Goal: Task Accomplishment & Management: Complete application form

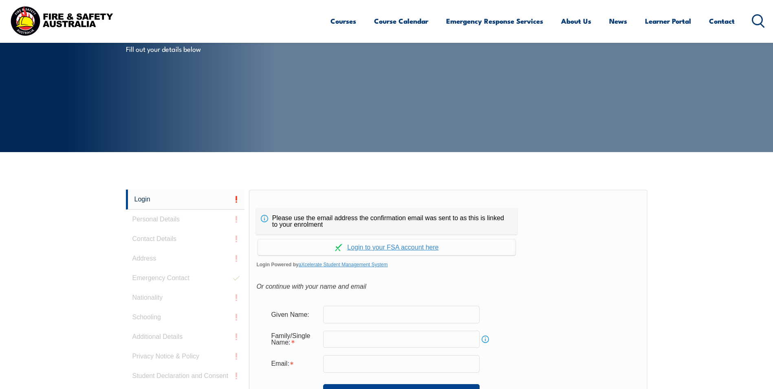
scroll to position [217, 0]
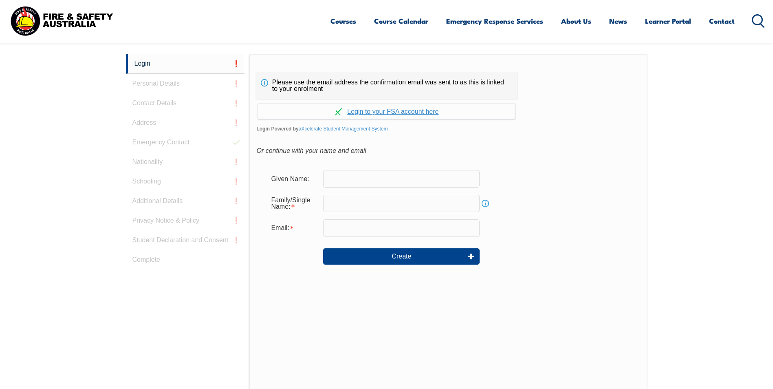
click at [332, 182] on input "text" at bounding box center [401, 178] width 156 height 17
type input "Saeed"
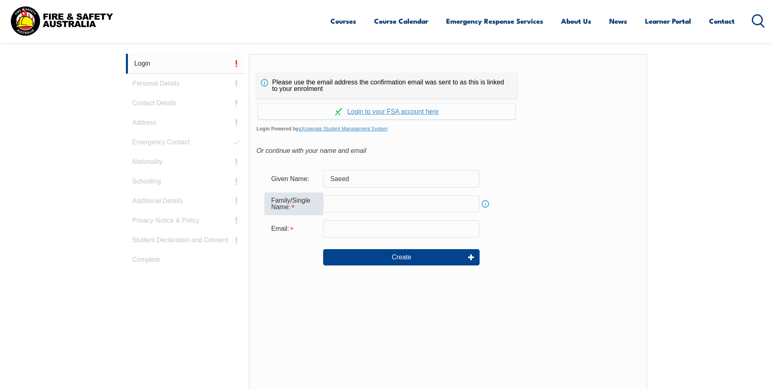
click at [335, 204] on input "text" at bounding box center [401, 203] width 156 height 17
type input "[PERSON_NAME]"
type input "[EMAIL_ADDRESS][DOMAIN_NAME]"
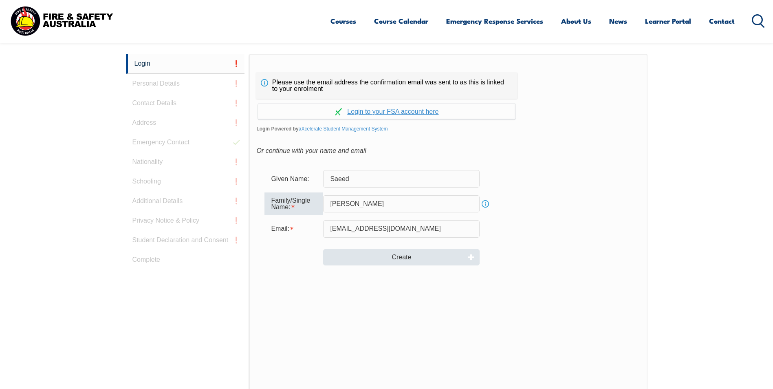
type input "[PERSON_NAME]"
click at [392, 257] on button "Create" at bounding box center [401, 257] width 156 height 16
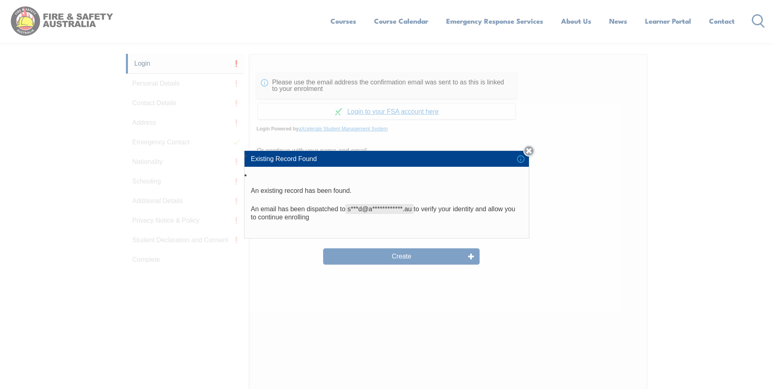
click at [531, 152] on link "Close" at bounding box center [528, 150] width 11 height 11
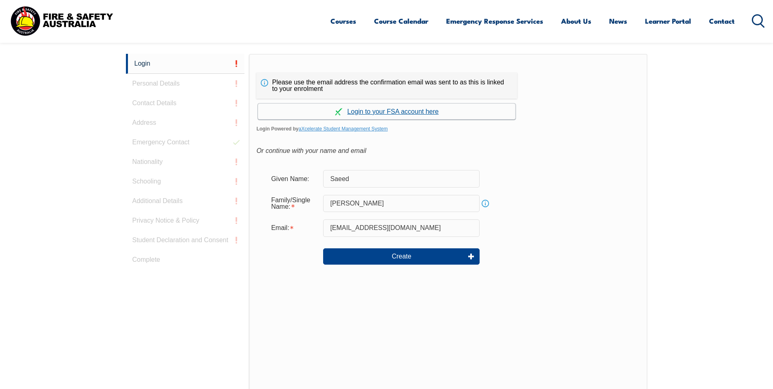
click at [382, 112] on link "Continue with aXcelerate" at bounding box center [386, 111] width 257 height 16
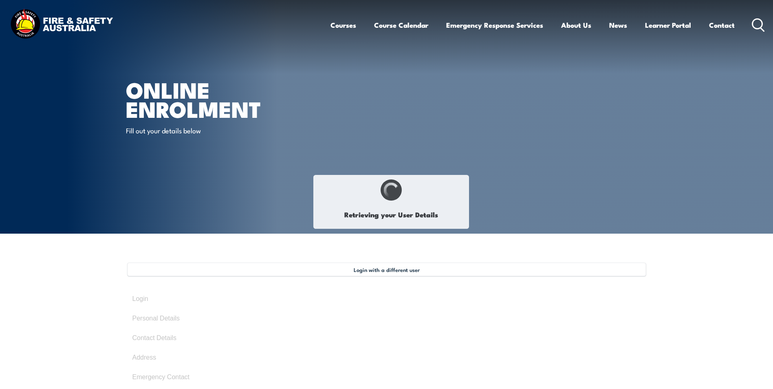
type input "Saeed"
type input "[PERSON_NAME]"
type input "[DATE]"
type input "Z2ZA5YEEYP"
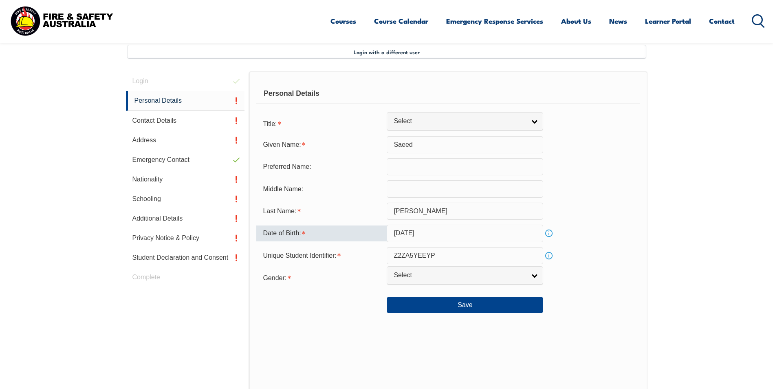
scroll to position [222, 0]
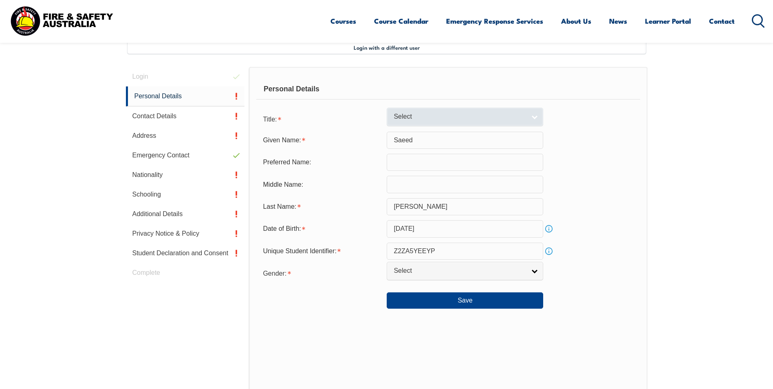
click at [423, 123] on link "Select" at bounding box center [465, 117] width 156 height 18
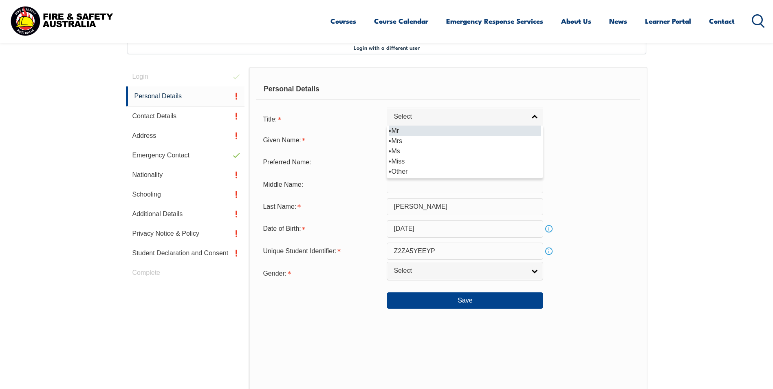
click at [414, 131] on li "Mr" at bounding box center [465, 130] width 152 height 10
select select "Mr"
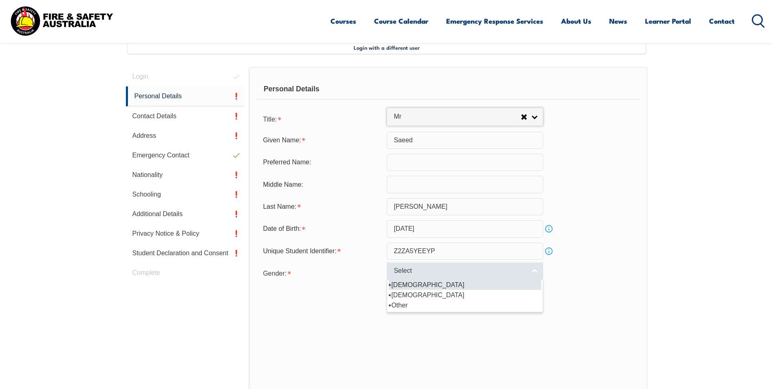
click at [426, 273] on span "Select" at bounding box center [459, 270] width 132 height 9
click at [406, 286] on li "[DEMOGRAPHIC_DATA]" at bounding box center [465, 284] width 152 height 10
select select "M"
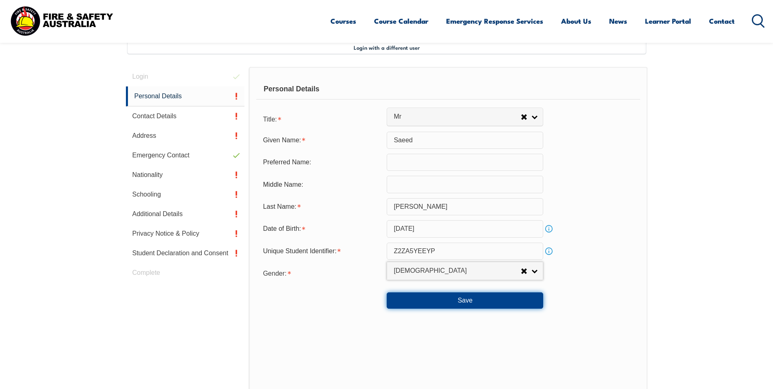
click at [453, 300] on button "Save" at bounding box center [465, 300] width 156 height 16
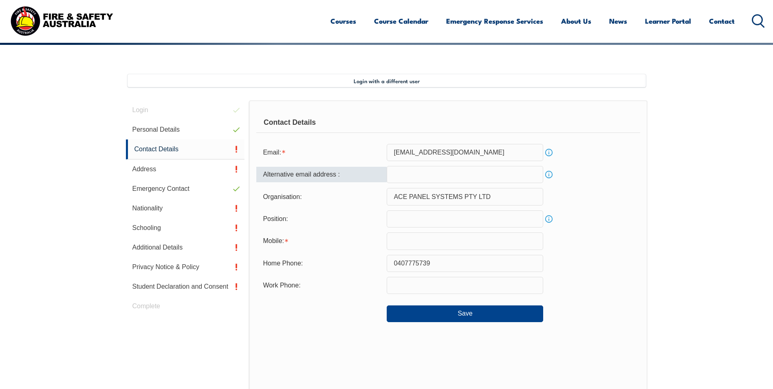
scroll to position [204, 0]
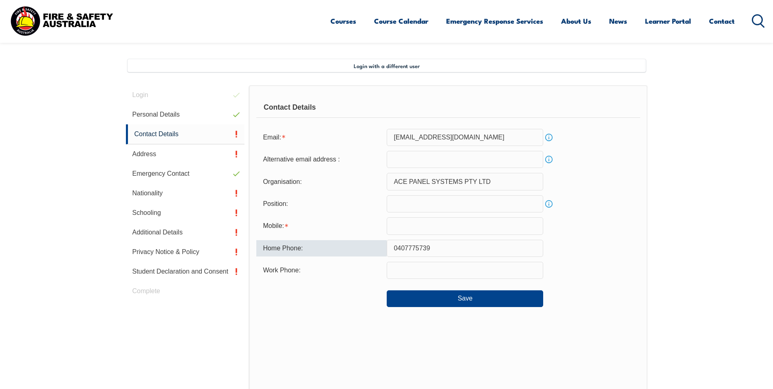
drag, startPoint x: 435, startPoint y: 249, endPoint x: 355, endPoint y: 240, distance: 81.2
click at [355, 240] on div "Home Phone: [PHONE_NUMBER]" at bounding box center [447, 248] width 383 height 17
click at [410, 228] on input "text" at bounding box center [465, 225] width 156 height 17
paste input "0407775739"
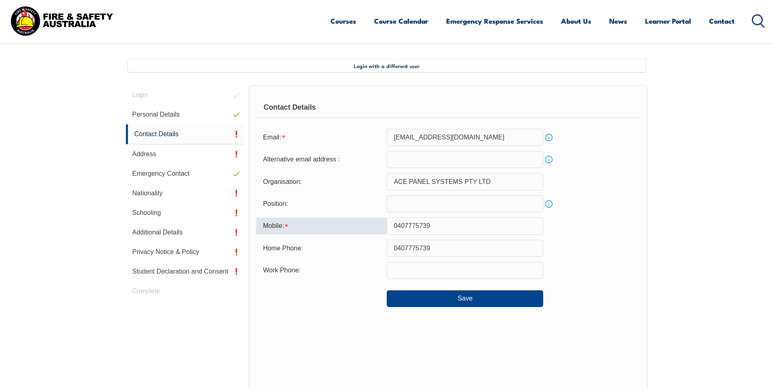
type input "0407775739"
click at [340, 321] on div "Contact Details Email: [EMAIL_ADDRESS][DOMAIN_NAME] Info Alternative email addr…" at bounding box center [448, 254] width 398 height 338
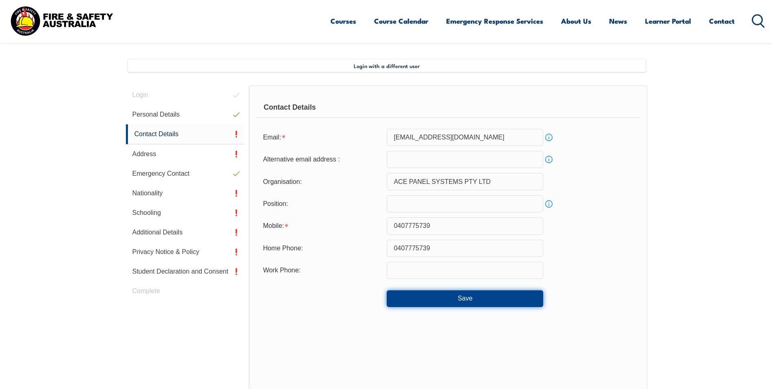
click at [410, 298] on button "Save" at bounding box center [465, 298] width 156 height 16
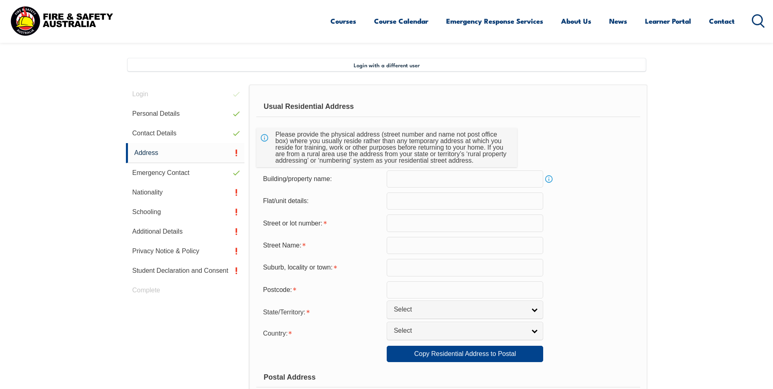
scroll to position [222, 0]
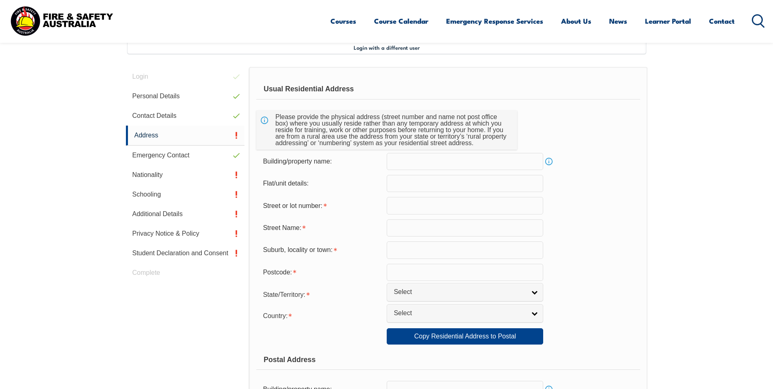
click at [400, 208] on input "text" at bounding box center [465, 205] width 156 height 17
drag, startPoint x: 451, startPoint y: 200, endPoint x: 329, endPoint y: 204, distance: 122.3
click at [329, 204] on div "Street or lot number: [STREET_ADDRESS]" at bounding box center [447, 205] width 383 height 17
type input "21"
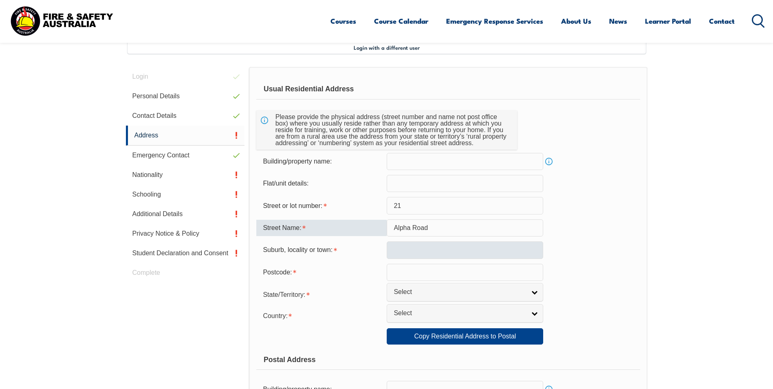
type input "Alpha Road"
click at [408, 248] on input "text" at bounding box center [465, 249] width 156 height 17
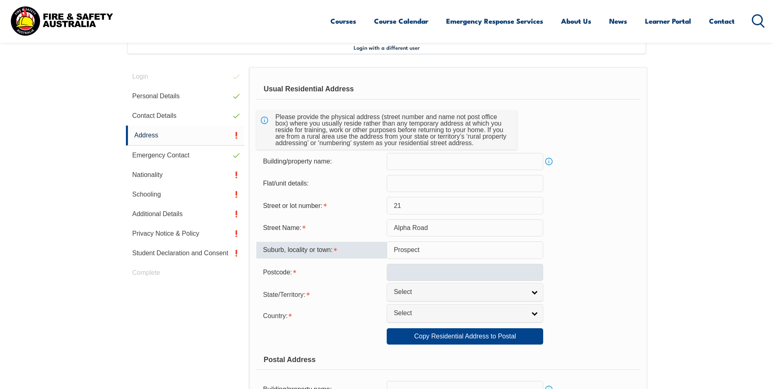
type input "Prospect"
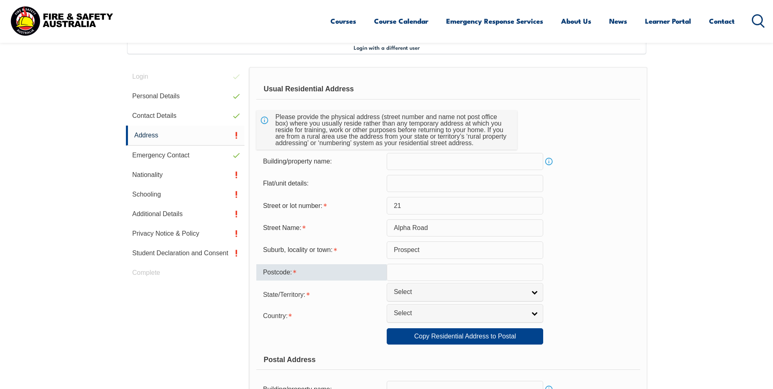
click at [402, 277] on input "text" at bounding box center [465, 272] width 156 height 17
type input "5082"
click at [409, 290] on span "Select" at bounding box center [459, 292] width 132 height 9
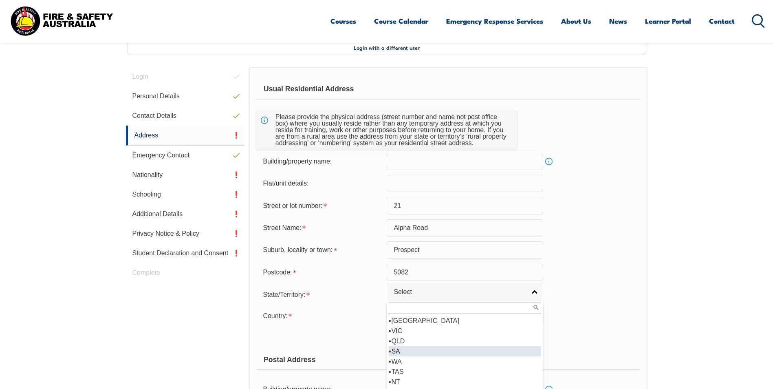
click at [409, 349] on li "SA" at bounding box center [465, 351] width 152 height 10
select select "SA"
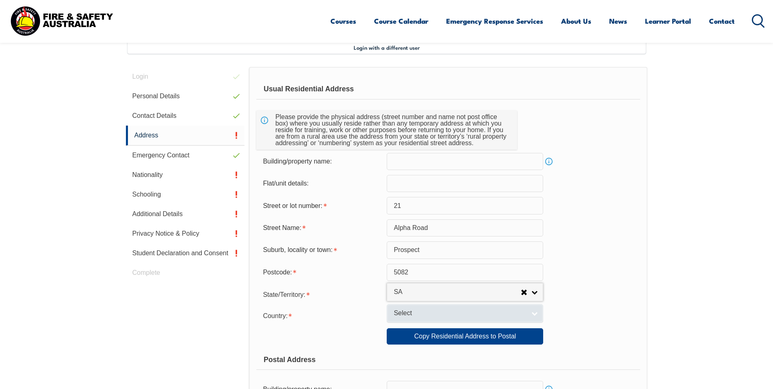
click at [412, 316] on span "Select" at bounding box center [459, 313] width 132 height 9
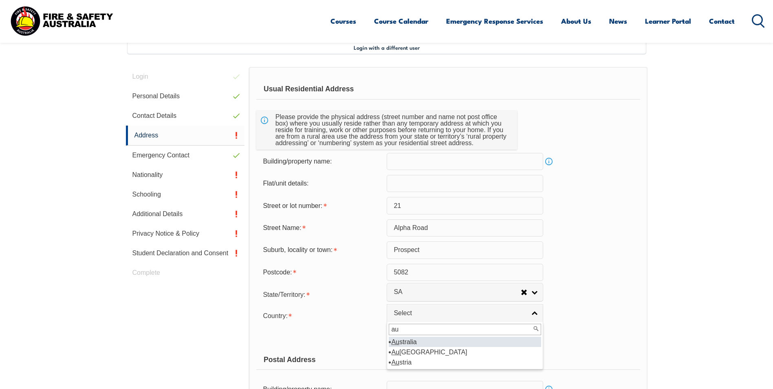
type input "au"
click at [398, 342] on em "Au" at bounding box center [395, 341] width 8 height 7
select select "1101"
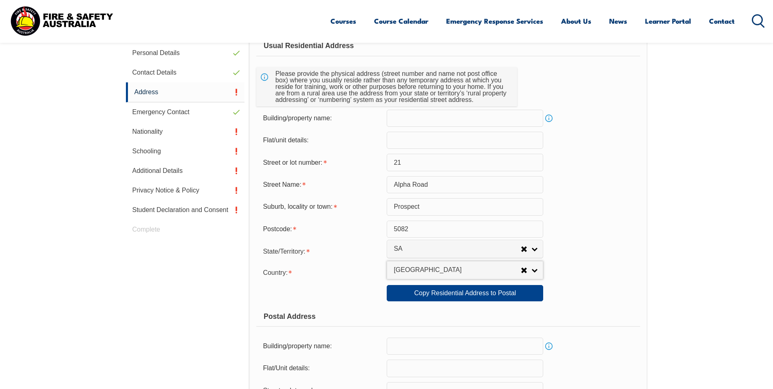
scroll to position [303, 0]
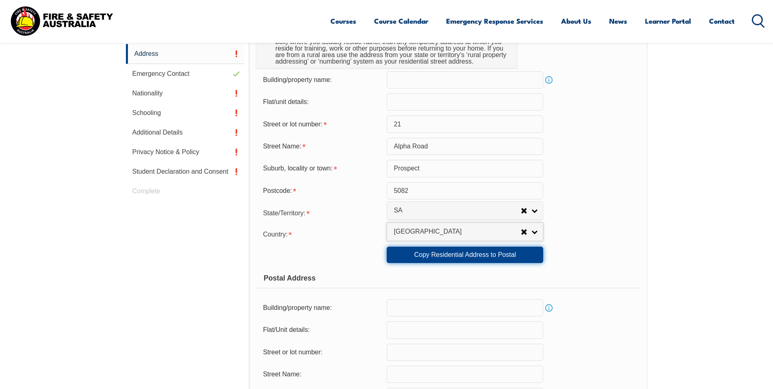
click at [420, 255] on link "Copy Residential Address to Postal" at bounding box center [465, 254] width 156 height 16
type input "21"
type input "Alpha Road"
type input "Prospect"
select select "SA"
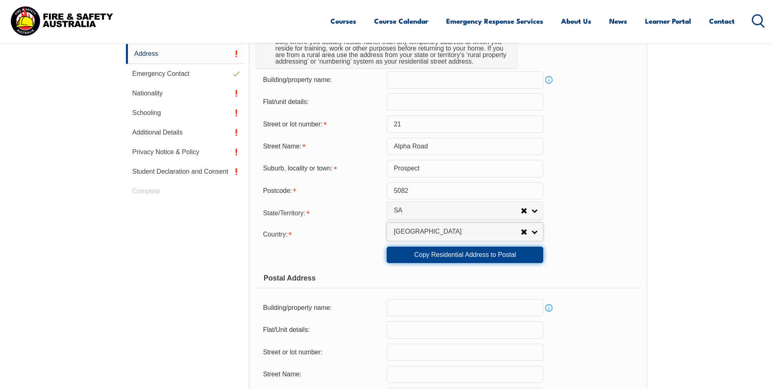
type input "5082"
select select "1101"
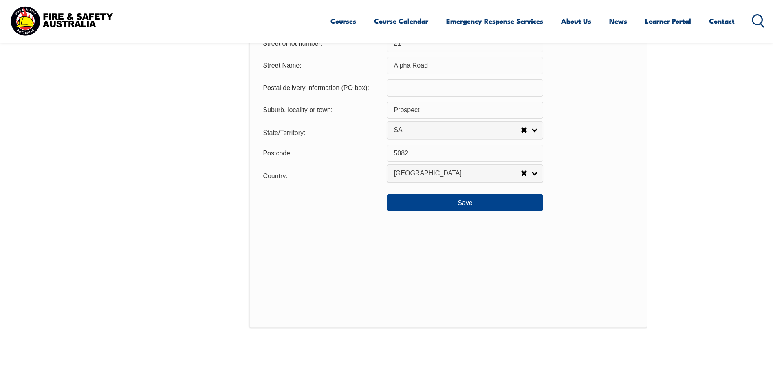
scroll to position [629, 0]
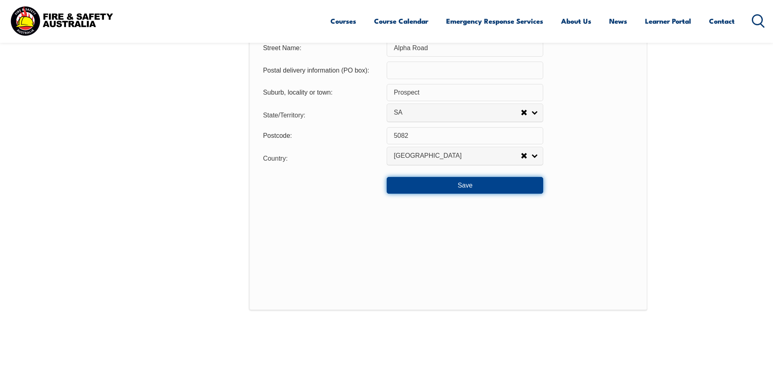
click at [445, 186] on button "Save" at bounding box center [465, 185] width 156 height 16
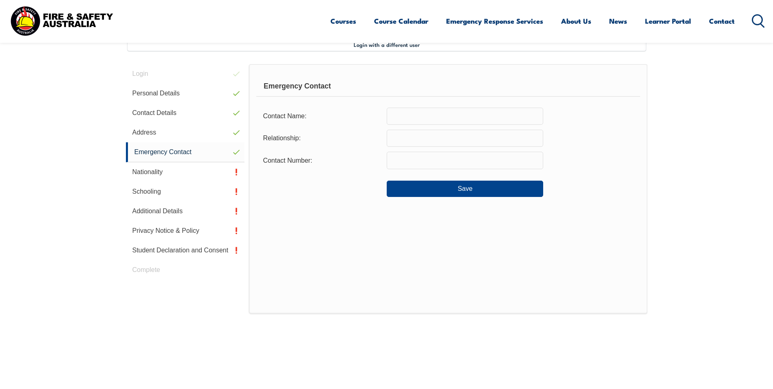
scroll to position [222, 0]
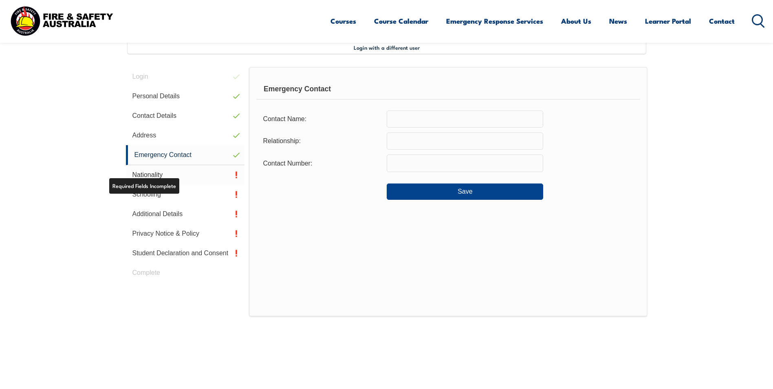
click at [186, 171] on link "Nationality" at bounding box center [185, 175] width 119 height 20
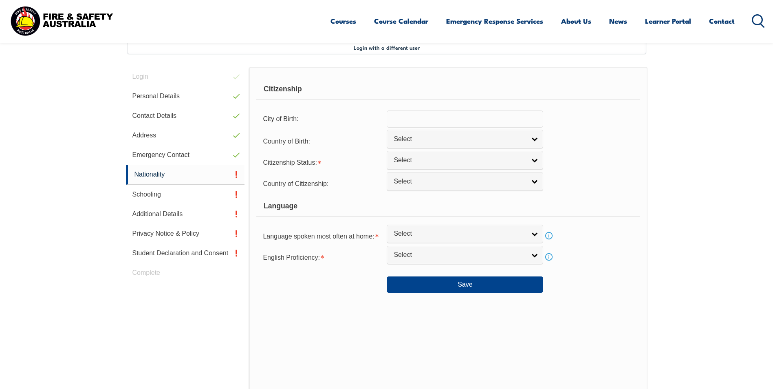
click at [427, 119] on input "text" at bounding box center [465, 118] width 156 height 17
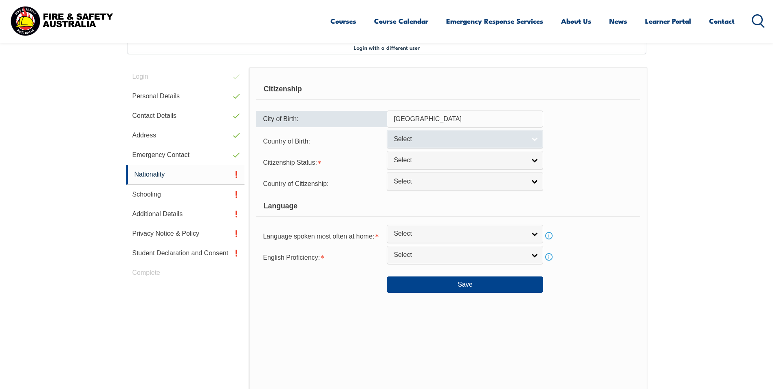
type input "[GEOGRAPHIC_DATA]"
click at [431, 138] on span "Select" at bounding box center [459, 139] width 132 height 9
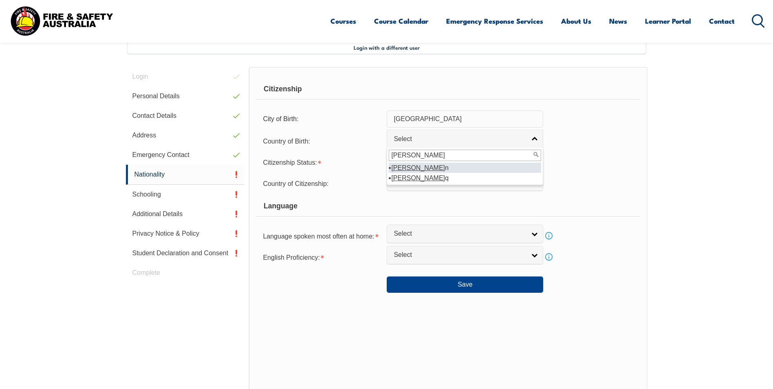
type input "[PERSON_NAME]"
click at [407, 167] on li "[PERSON_NAME]" at bounding box center [465, 168] width 152 height 10
select select "4203"
click at [411, 160] on span "Select" at bounding box center [459, 160] width 132 height 9
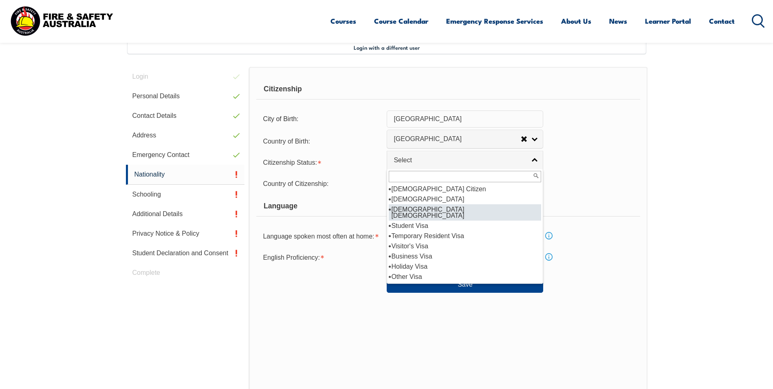
click at [431, 208] on li "[DEMOGRAPHIC_DATA] [DEMOGRAPHIC_DATA]" at bounding box center [465, 212] width 152 height 16
select select "3"
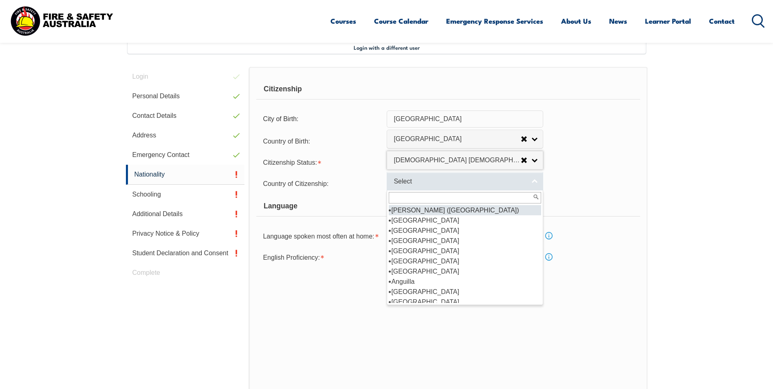
click at [431, 185] on span "Select" at bounding box center [459, 181] width 132 height 9
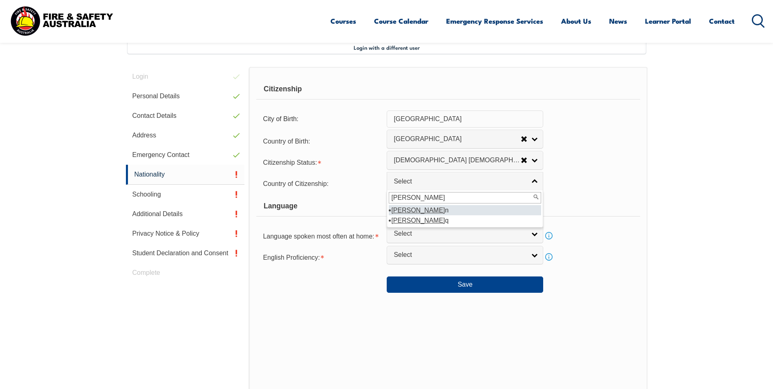
type input "[PERSON_NAME]"
click at [400, 207] on li "[PERSON_NAME]" at bounding box center [465, 210] width 152 height 10
select select "4203"
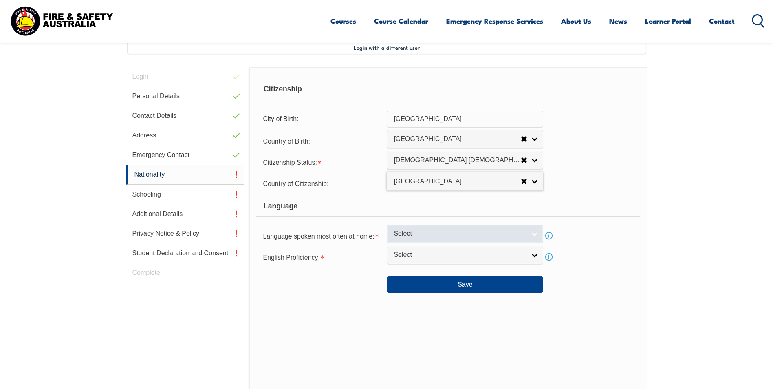
click at [419, 232] on span "Select" at bounding box center [459, 233] width 132 height 9
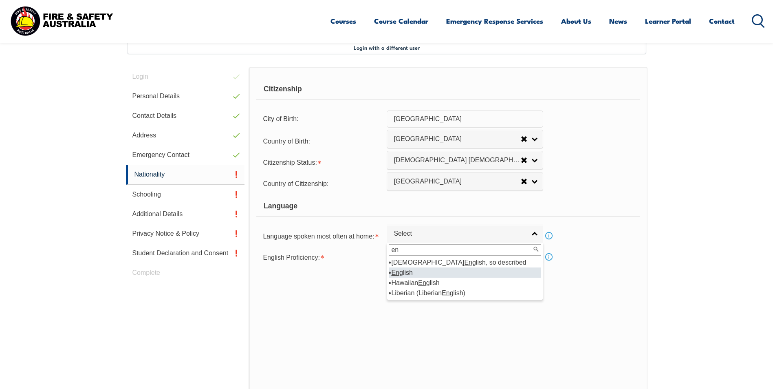
type input "en"
click at [415, 268] on li "En glish" at bounding box center [465, 272] width 152 height 10
select select "1201"
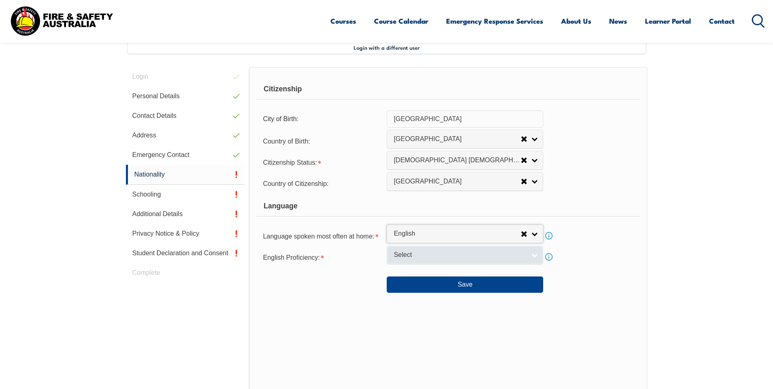
click at [431, 253] on span "Select" at bounding box center [459, 255] width 132 height 9
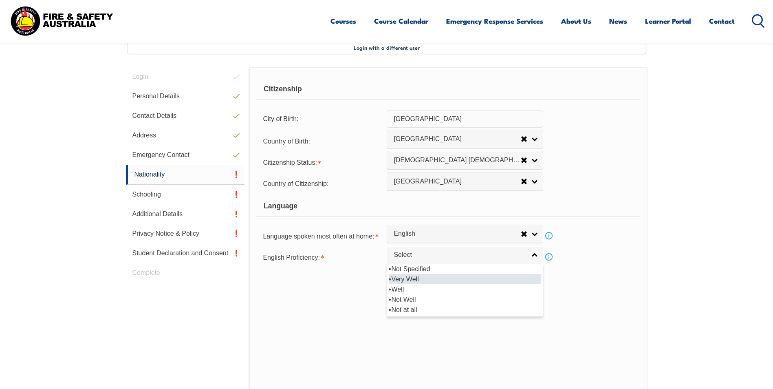
click at [426, 277] on li "Very Well" at bounding box center [465, 279] width 152 height 10
select select "1"
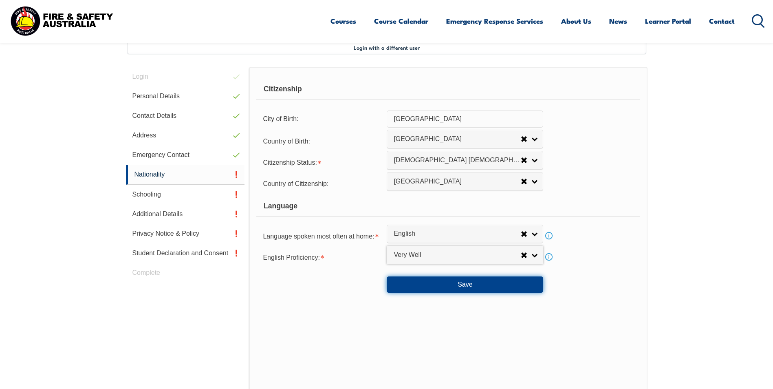
click at [443, 286] on button "Save" at bounding box center [465, 284] width 156 height 16
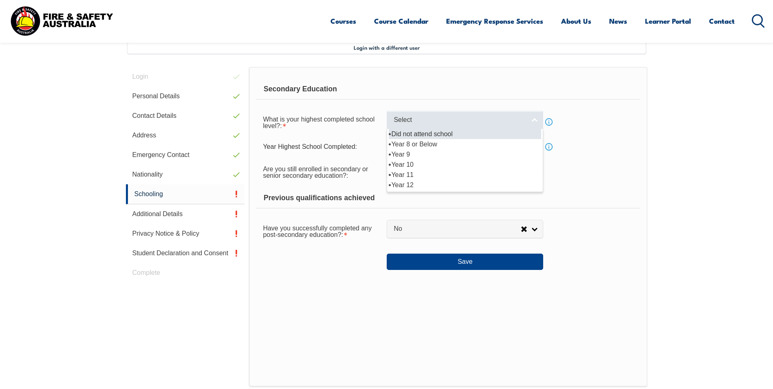
click at [420, 116] on span "Select" at bounding box center [459, 120] width 132 height 9
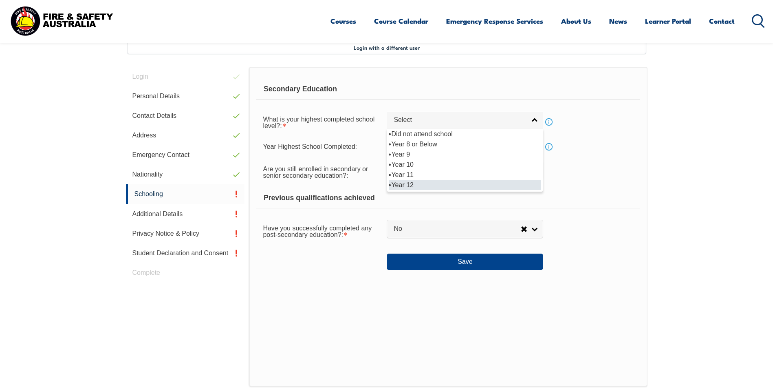
click at [413, 185] on li "Year 12" at bounding box center [465, 185] width 152 height 10
select select "12"
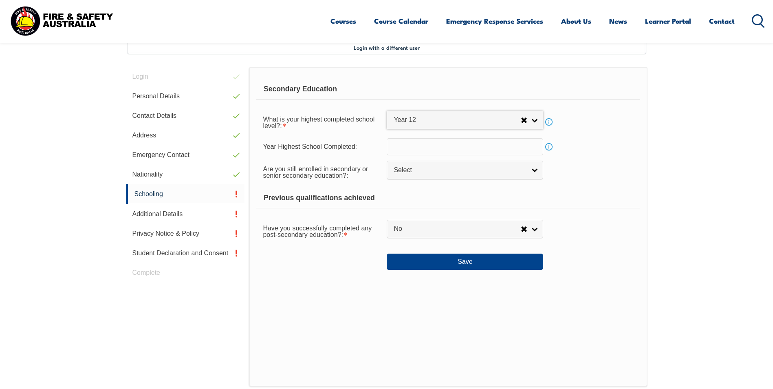
click at [400, 143] on input "text" at bounding box center [465, 146] width 156 height 17
click at [416, 167] on span "Select" at bounding box center [459, 170] width 132 height 9
click at [397, 204] on li "No" at bounding box center [465, 204] width 152 height 10
select select "false"
click at [410, 230] on span "No" at bounding box center [456, 228] width 127 height 9
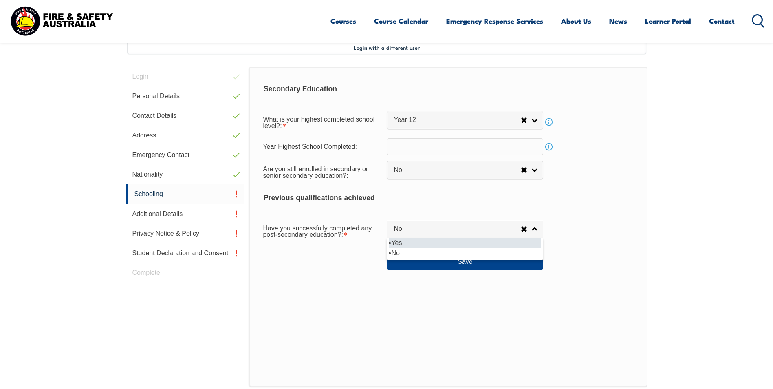
click at [400, 240] on li "Yes" at bounding box center [465, 242] width 152 height 10
select select "true"
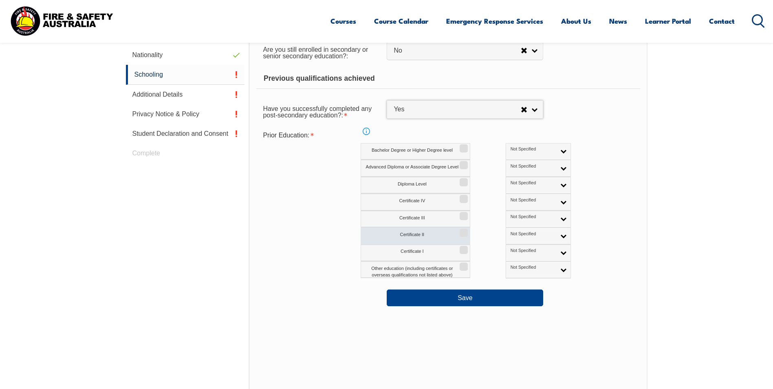
scroll to position [344, 0]
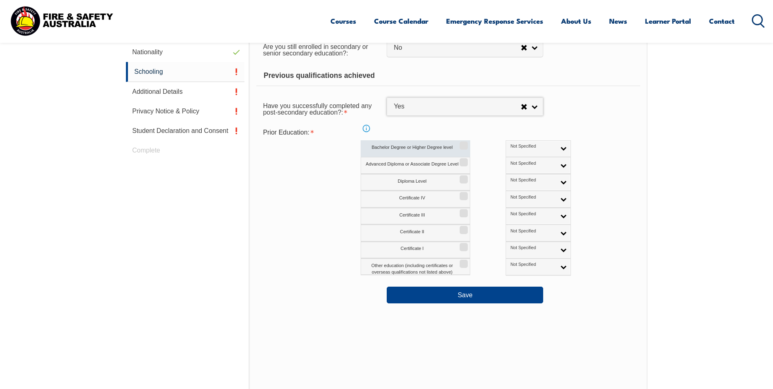
click at [464, 143] on input "Bachelor Degree or Higher Degree level" at bounding box center [462, 142] width 5 height 1
checkbox input "true"
click at [461, 160] on input "Advanced Diploma or Associate Degree Level" at bounding box center [462, 159] width 5 height 1
checkbox input "true"
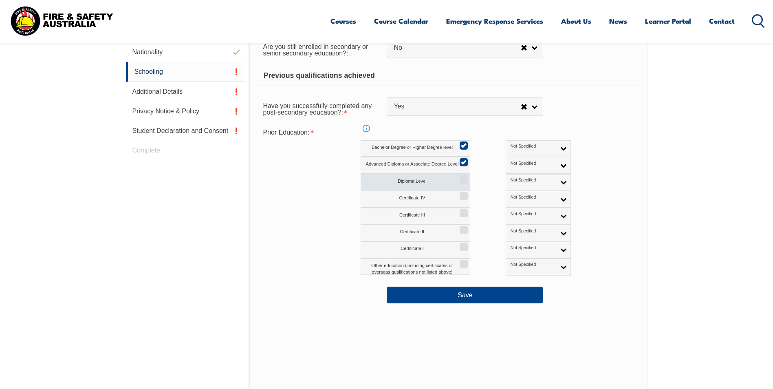
click at [463, 177] on input "Diploma Level" at bounding box center [462, 176] width 5 height 1
checkbox input "true"
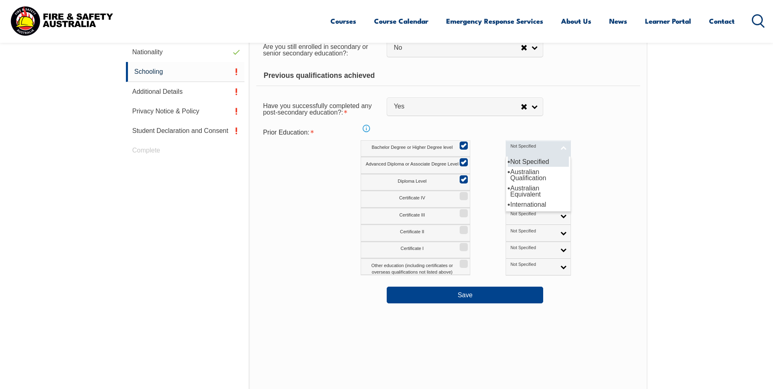
click at [516, 147] on span "Not Specified" at bounding box center [532, 146] width 45 height 6
click at [508, 192] on li "Australian Equivalent" at bounding box center [538, 191] width 61 height 16
click at [513, 163] on span "Not Specified" at bounding box center [532, 163] width 45 height 6
click at [508, 209] on li "Australian Equivalent" at bounding box center [538, 208] width 61 height 16
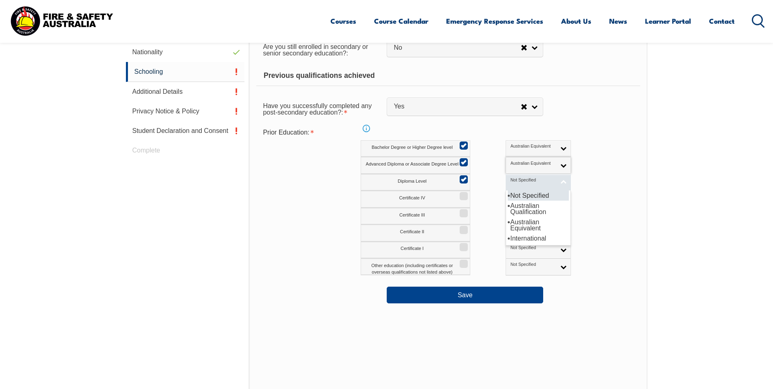
click at [507, 185] on link "Not Specified" at bounding box center [537, 182] width 65 height 17
click at [508, 235] on li "International" at bounding box center [538, 238] width 61 height 10
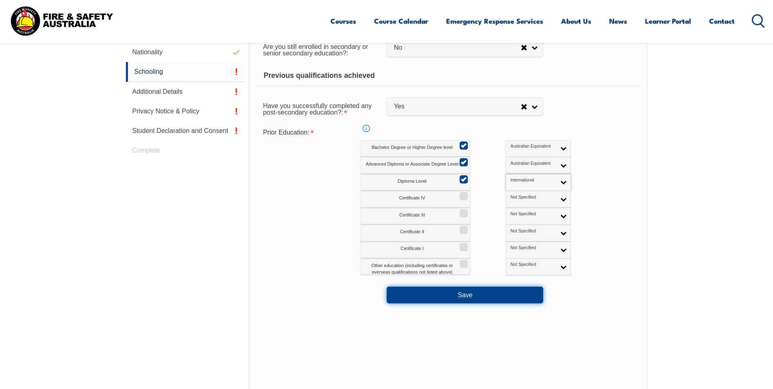
click at [461, 294] on button "Save" at bounding box center [465, 294] width 156 height 16
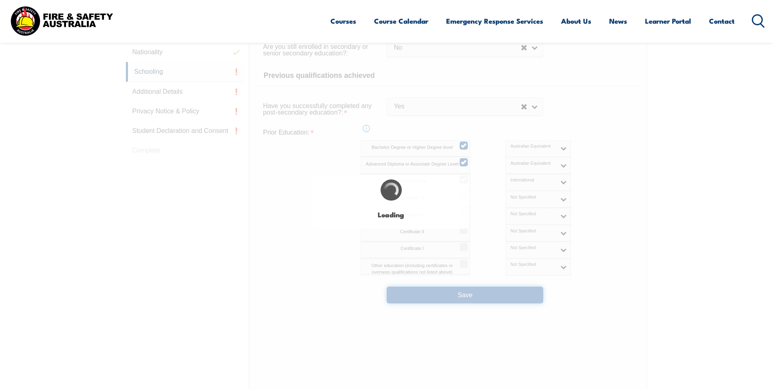
select select
select select "false"
select select "true"
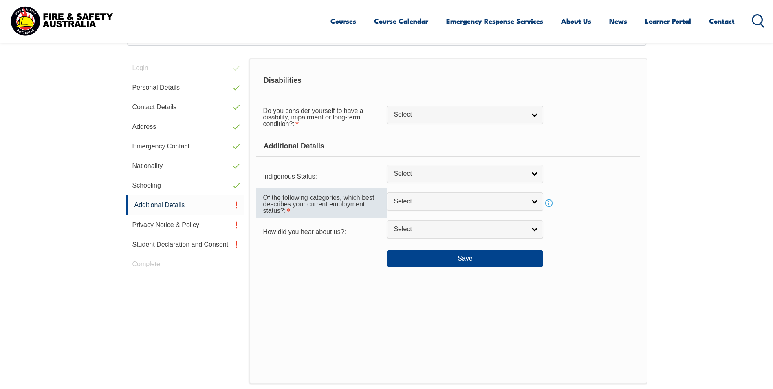
scroll to position [222, 0]
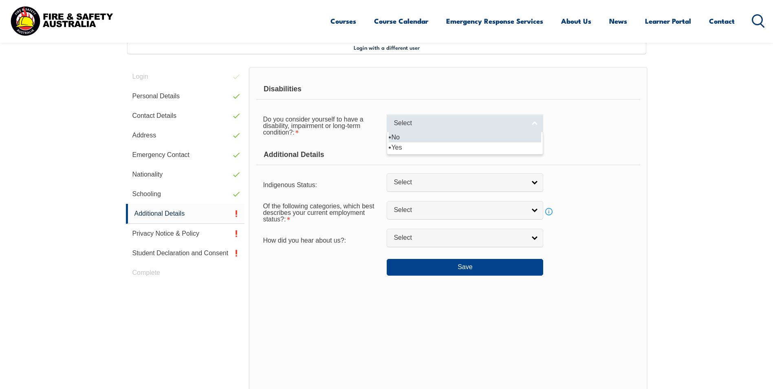
click at [418, 123] on span "Select" at bounding box center [459, 123] width 132 height 9
click at [408, 139] on li "No" at bounding box center [465, 137] width 152 height 10
select select "false"
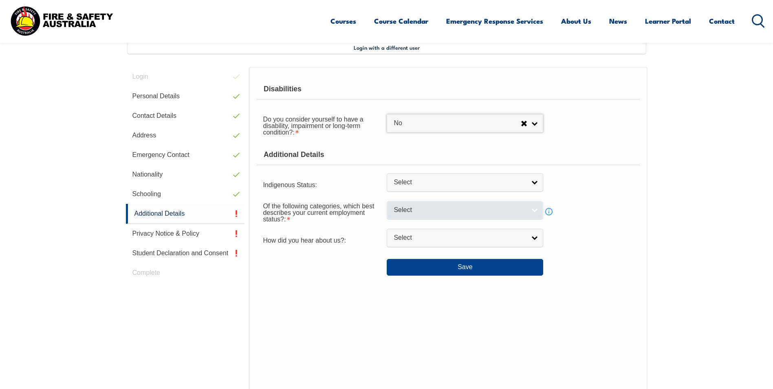
click at [424, 209] on span "Select" at bounding box center [459, 210] width 132 height 9
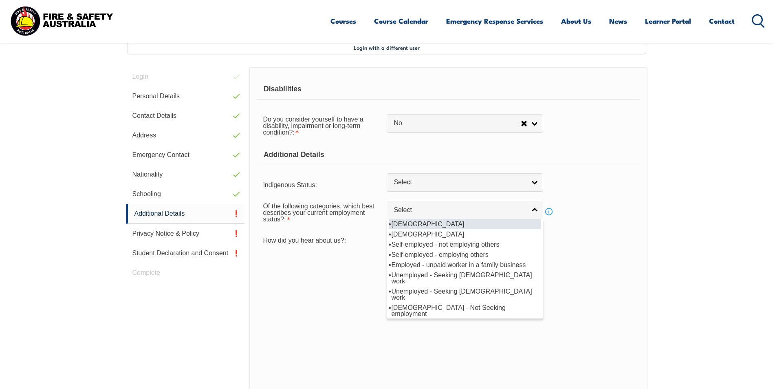
click at [424, 225] on li "[DEMOGRAPHIC_DATA]" at bounding box center [465, 224] width 152 height 10
select select "1"
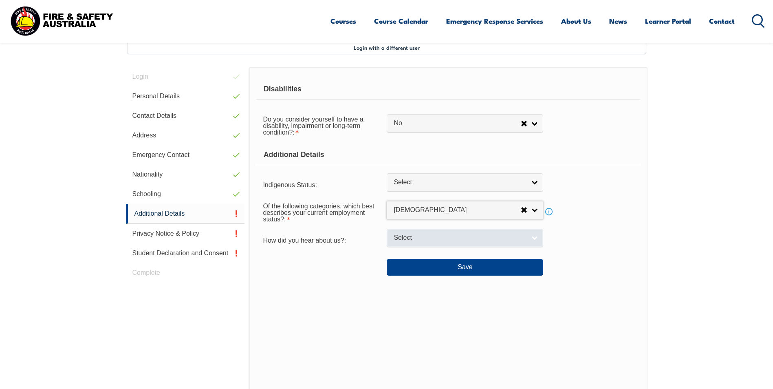
click at [418, 239] on span "Select" at bounding box center [459, 237] width 132 height 9
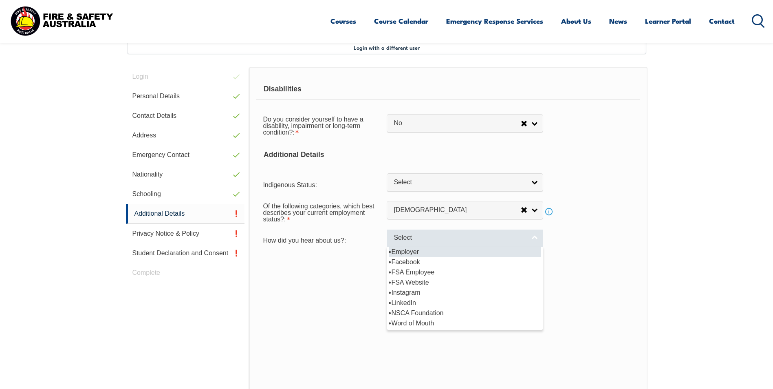
click at [418, 239] on span "Select" at bounding box center [459, 237] width 132 height 9
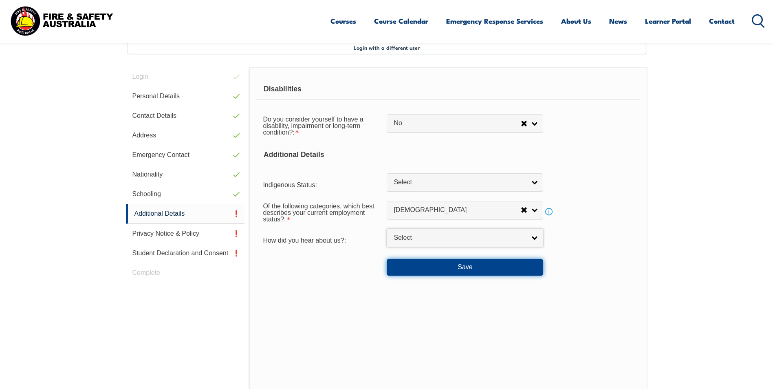
click at [441, 267] on button "Save" at bounding box center [465, 267] width 156 height 16
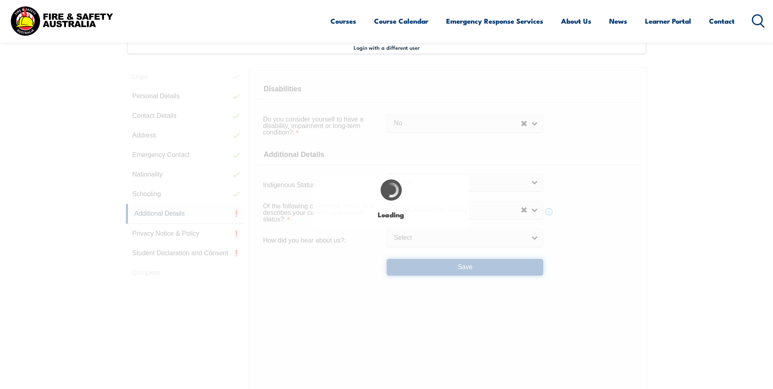
select select "false"
select select
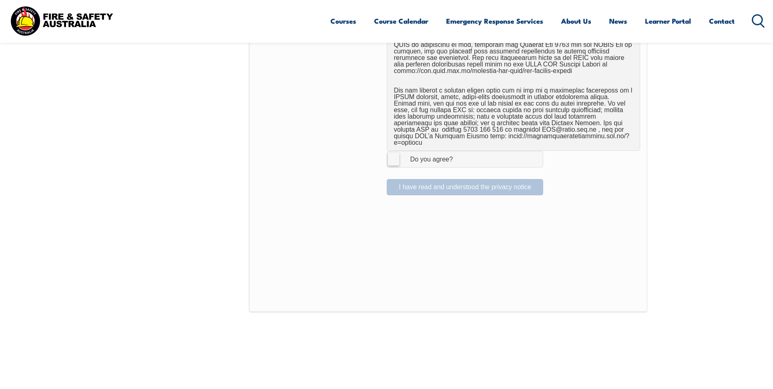
scroll to position [548, 0]
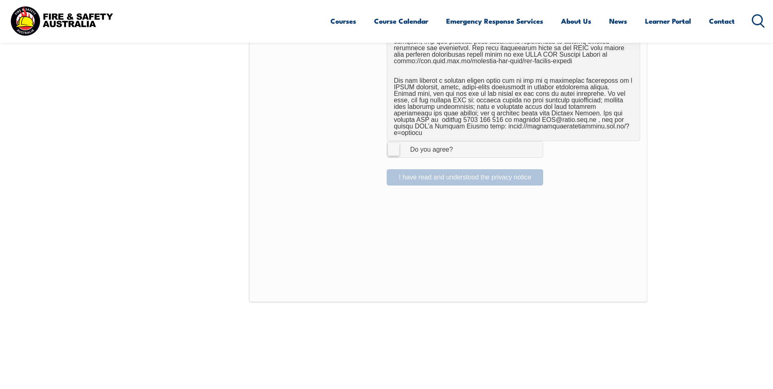
click at [394, 143] on label "I Agree Do you agree?" at bounding box center [465, 149] width 156 height 16
click at [459, 143] on input "I Agree Do you agree?" at bounding box center [466, 148] width 14 height 15
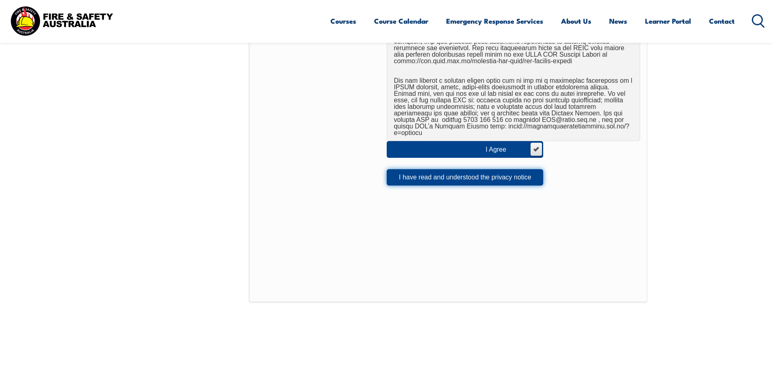
click at [422, 171] on button "I have read and understood the privacy notice" at bounding box center [465, 177] width 156 height 16
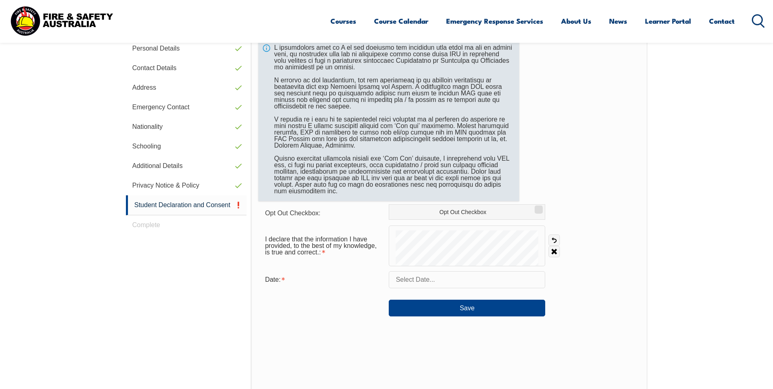
scroll to position [271, 0]
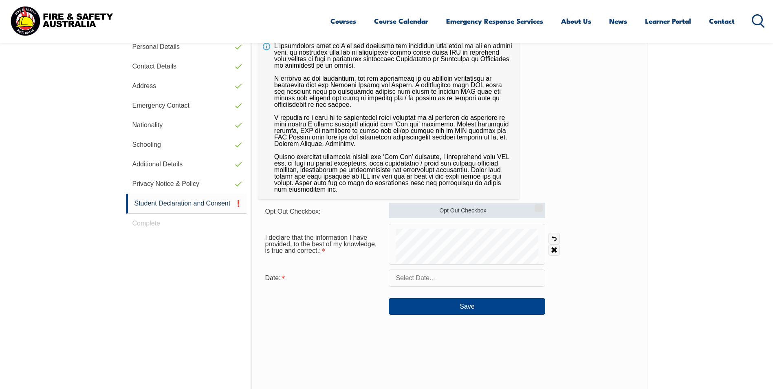
click at [457, 211] on label "Opt Out Checkbox" at bounding box center [467, 209] width 156 height 15
click at [535, 205] on input "Opt Out Checkbox" at bounding box center [537, 204] width 5 height 1
checkbox input "true"
click at [448, 281] on input "text" at bounding box center [467, 277] width 156 height 17
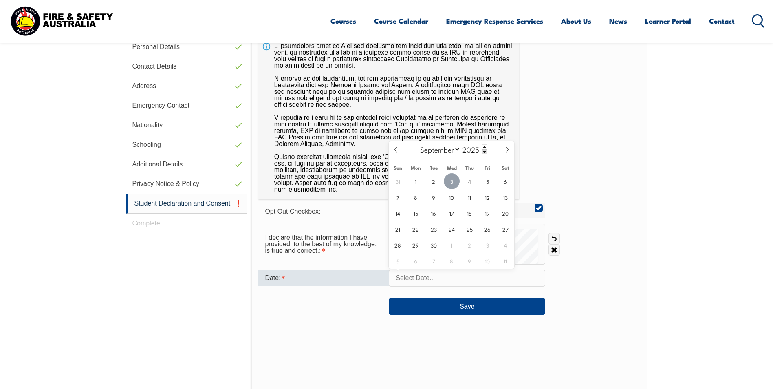
click at [451, 180] on span "3" at bounding box center [452, 181] width 16 height 16
type input "[DATE]"
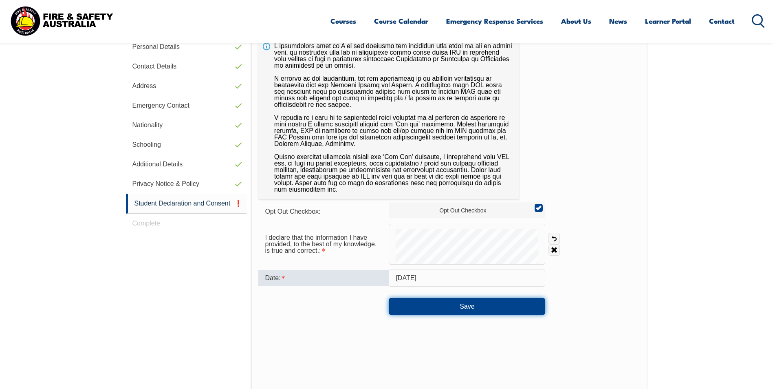
click at [476, 305] on button "Save" at bounding box center [467, 306] width 156 height 16
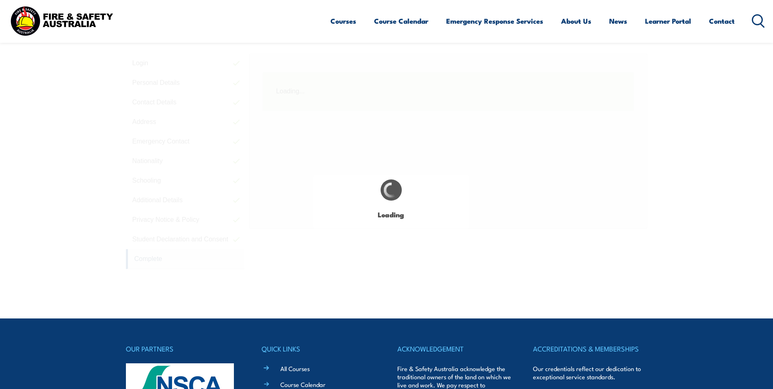
scroll to position [222, 0]
